Goal: Information Seeking & Learning: Learn about a topic

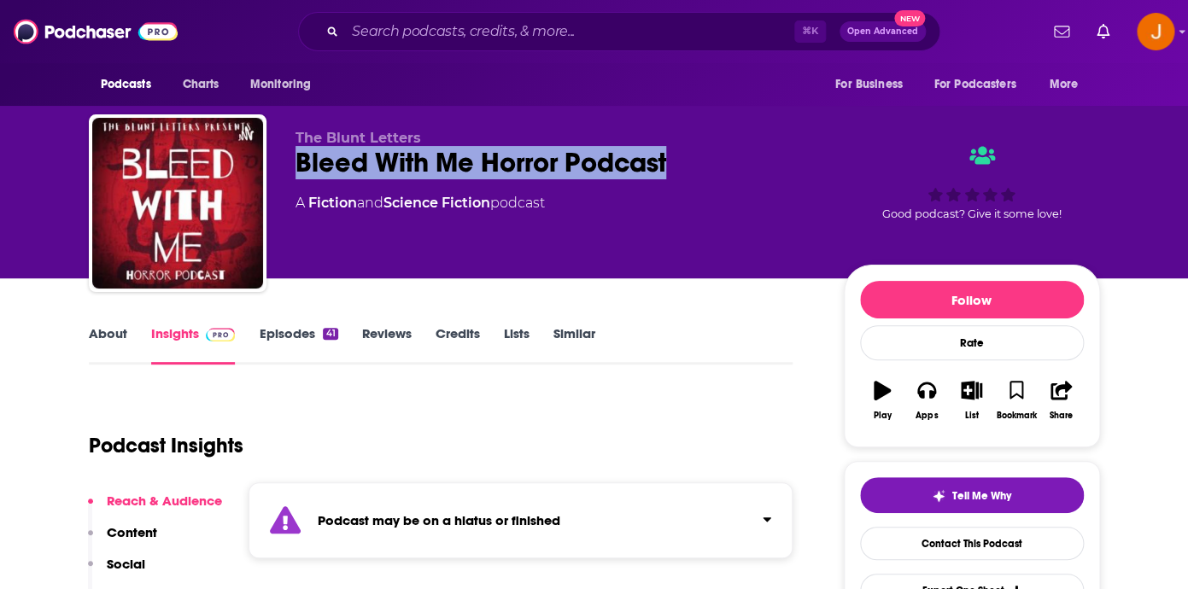
drag, startPoint x: 297, startPoint y: 165, endPoint x: 672, endPoint y: 176, distance: 375.2
click at [672, 176] on div "Bleed With Me Horror Podcast" at bounding box center [556, 162] width 521 height 33
copy h2 "Bleed With Me Horror Podcast"
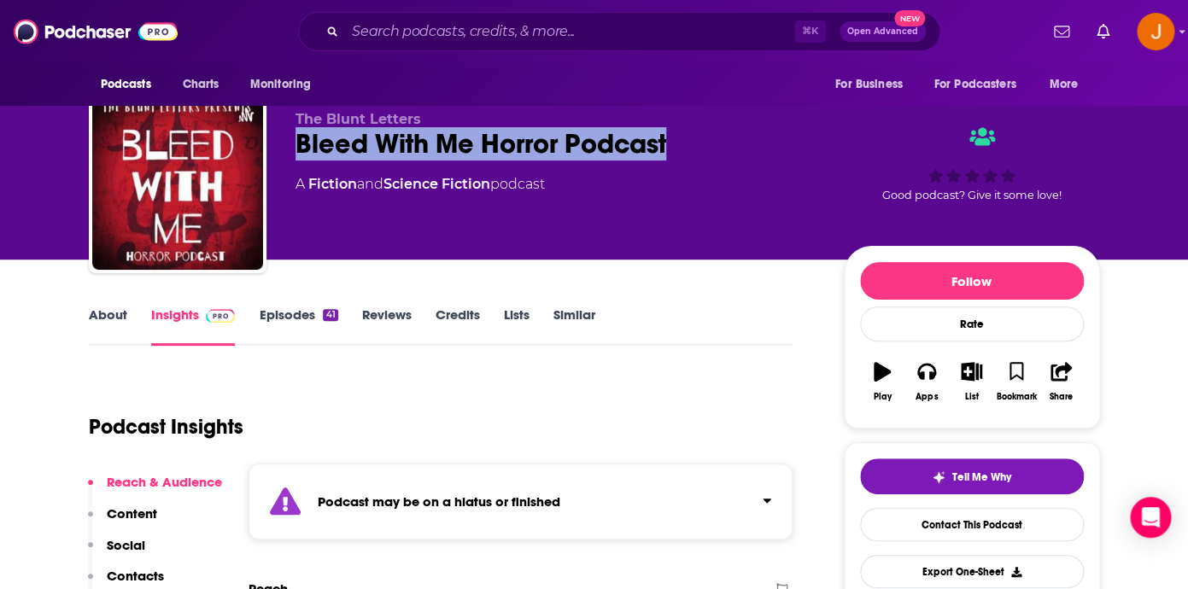
scroll to position [26, 0]
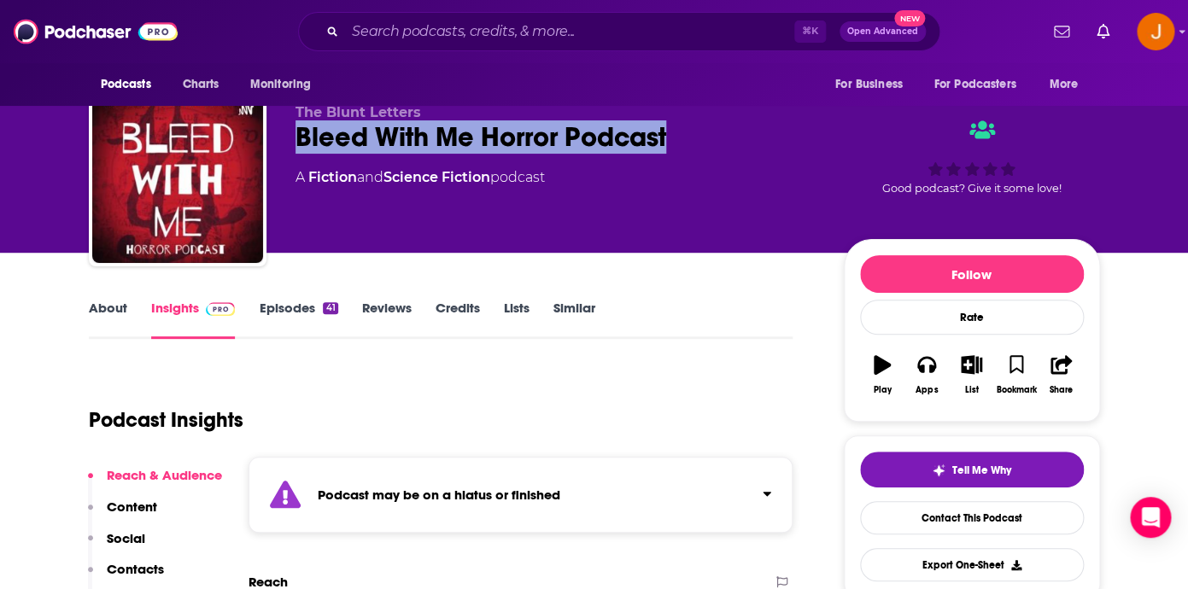
drag, startPoint x: 548, startPoint y: 196, endPoint x: 304, endPoint y: 200, distance: 244.4
click at [290, 185] on div "The Blunt Letters Bleed With Me Horror Podcast A Fiction and Science Fiction po…" at bounding box center [594, 181] width 1011 height 185
copy div "A Fiction and Science Fiction podcast"
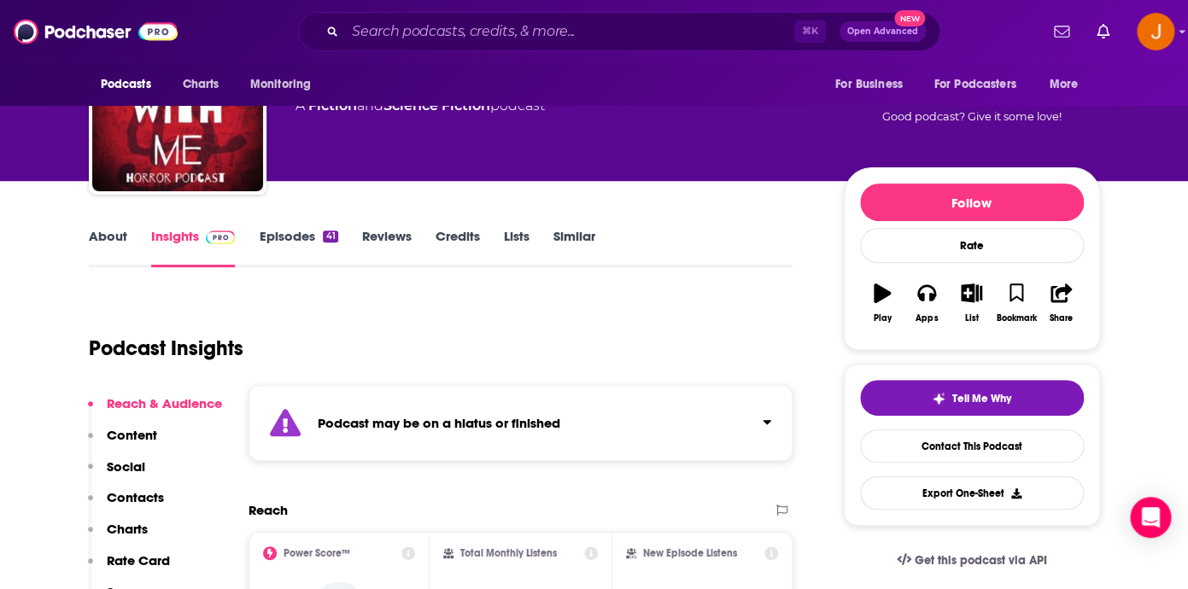
scroll to position [137, 0]
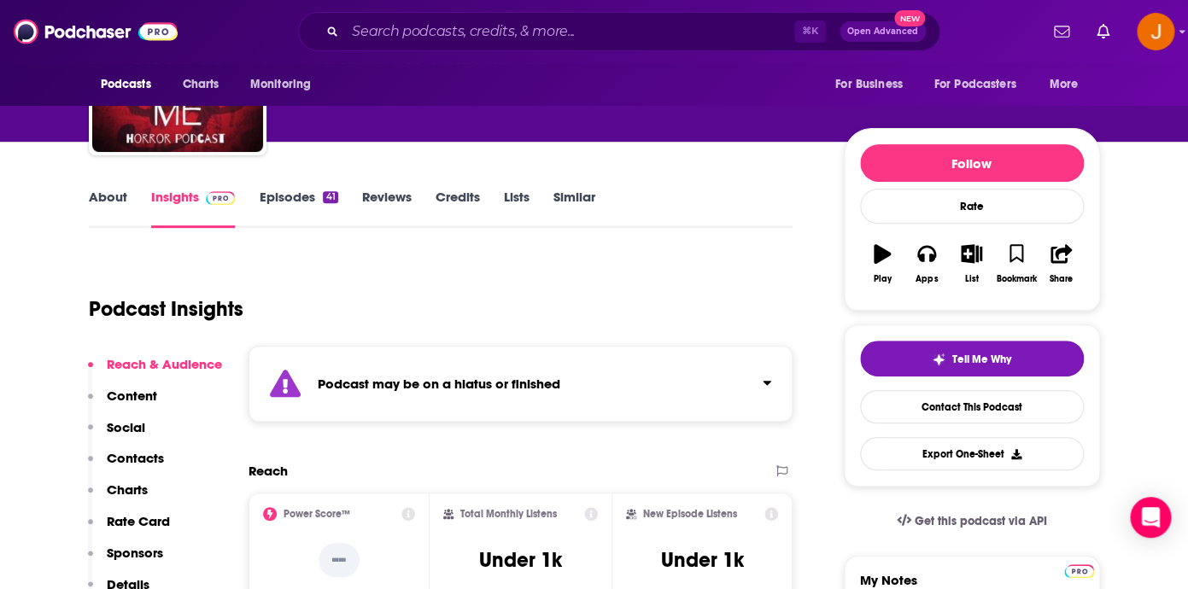
click at [111, 198] on link "About" at bounding box center [108, 208] width 38 height 39
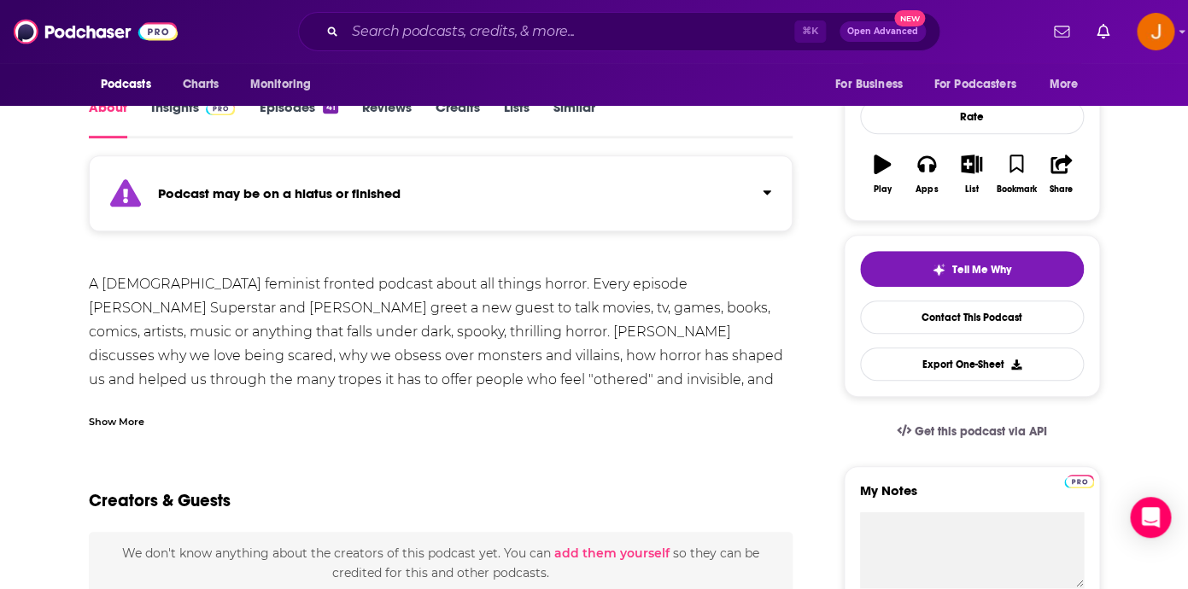
scroll to position [231, 0]
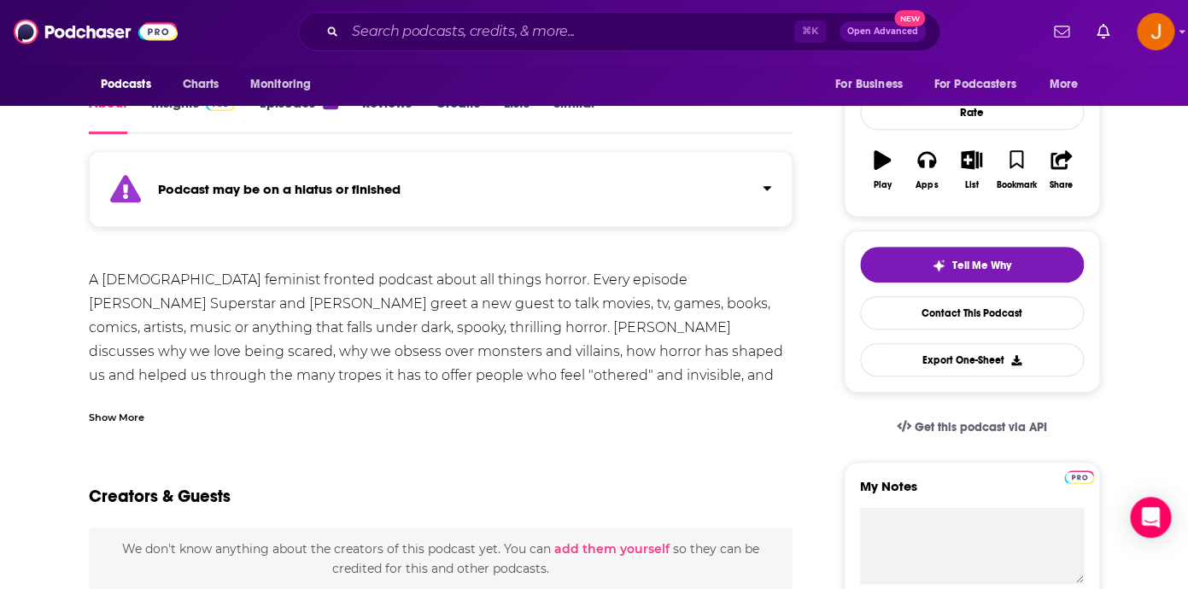
click at [124, 418] on div "Show More" at bounding box center [117, 416] width 56 height 16
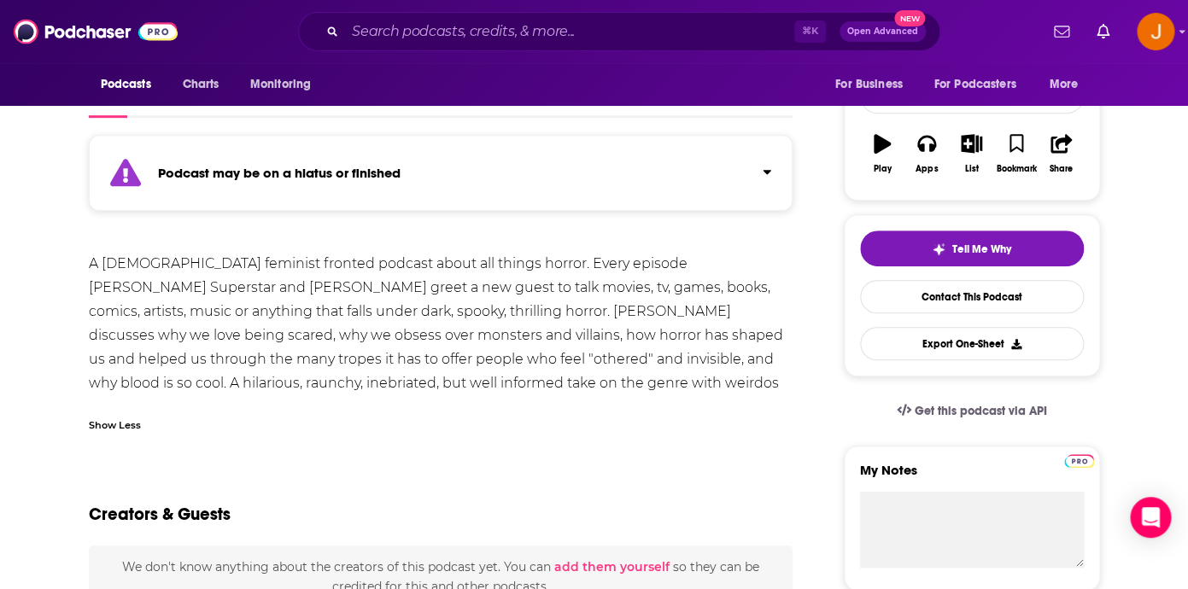
scroll to position [252, 0]
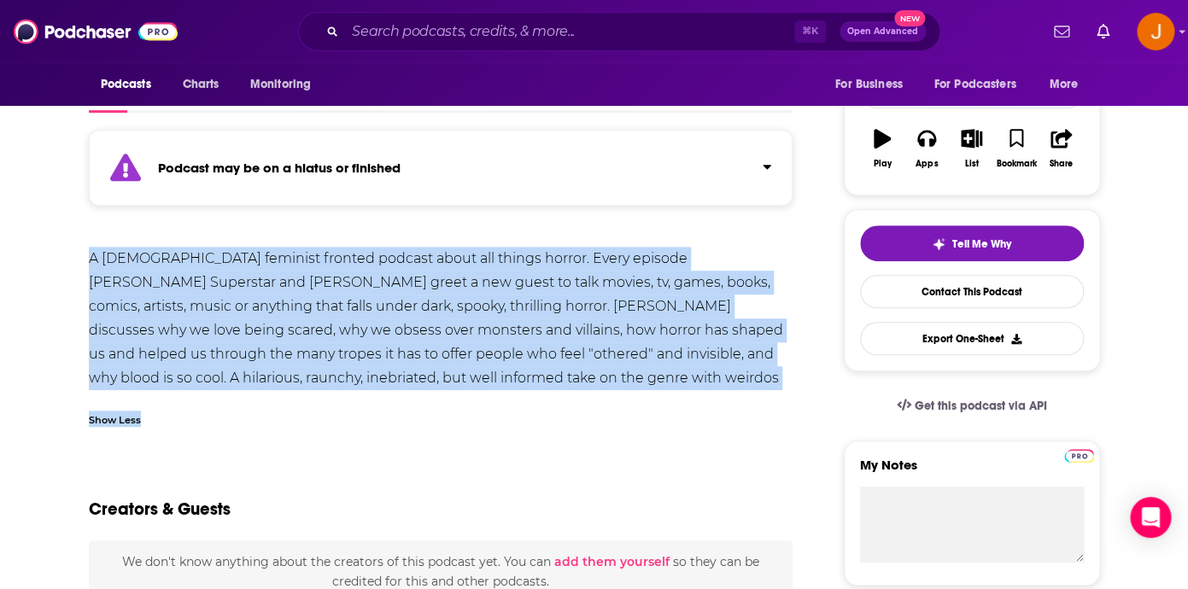
drag, startPoint x: 601, startPoint y: 419, endPoint x: 90, endPoint y: 265, distance: 533.5
click at [90, 265] on div "A [DEMOGRAPHIC_DATA] feminist fronted podcast about all things horror. Every ep…" at bounding box center [441, 342] width 705 height 191
copy div "A [DEMOGRAPHIC_DATA] feminist fronted podcast about all things horror. Every ep…"
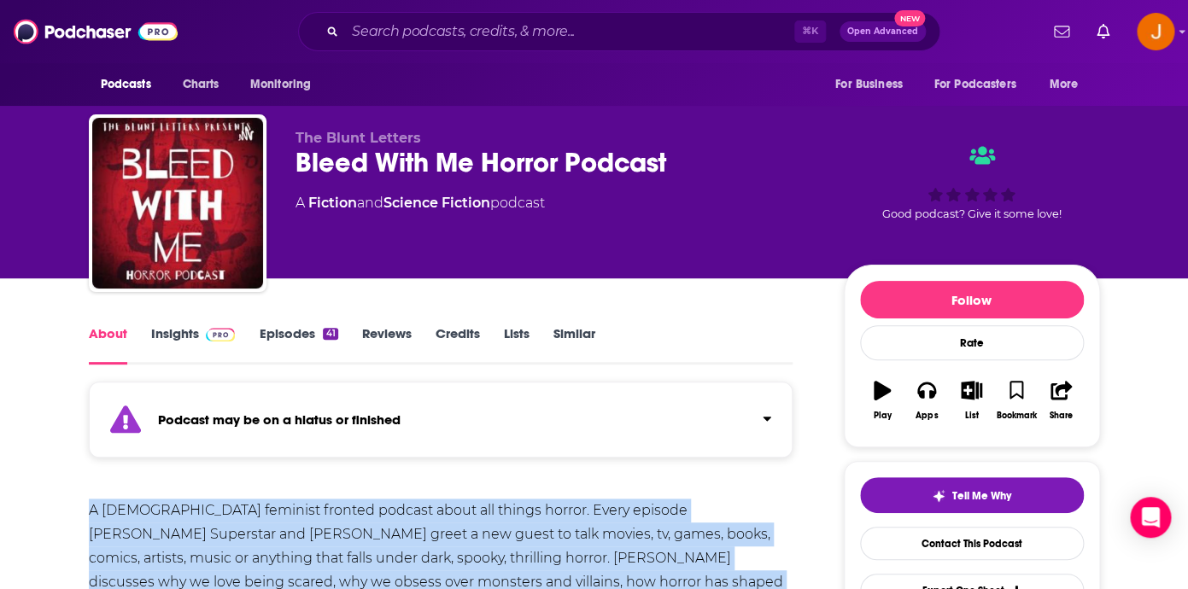
click at [202, 339] on span at bounding box center [217, 333] width 37 height 16
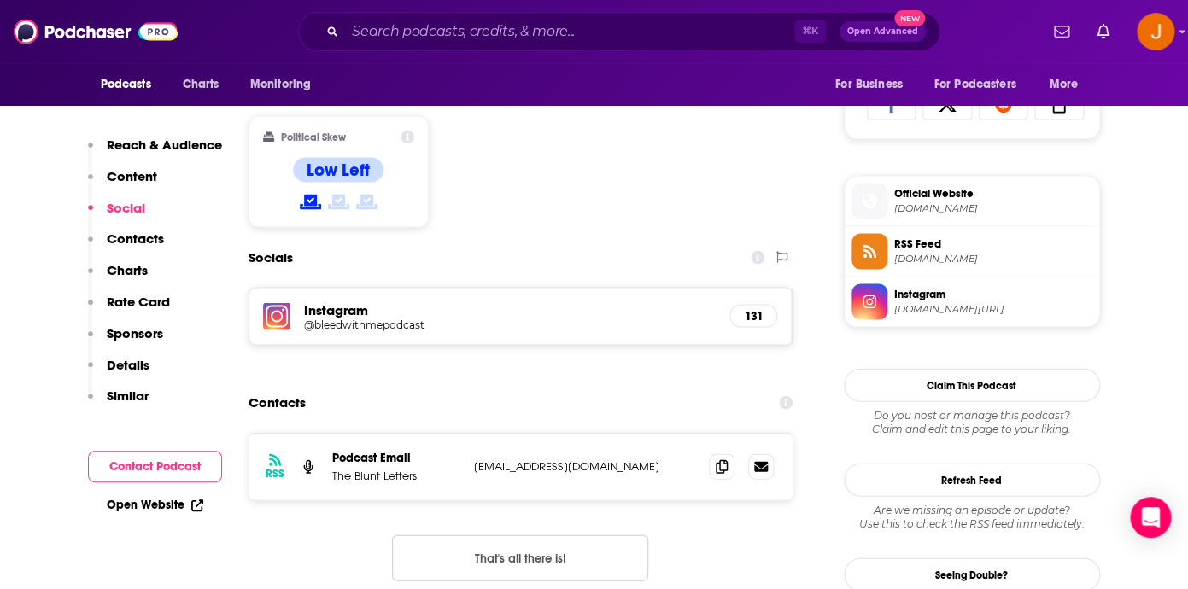
scroll to position [1200, 0]
